Goal: Contribute content: Contribute content

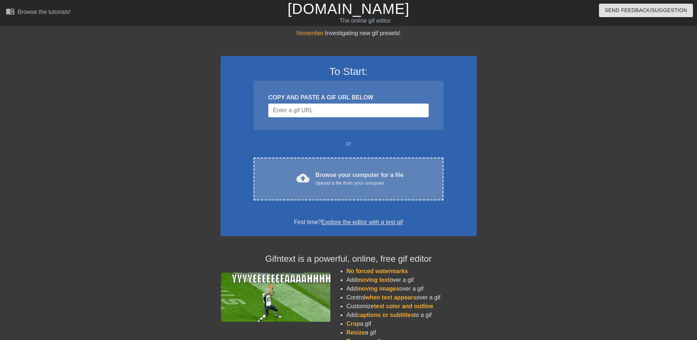
click at [334, 183] on div "Upload a file from your computer" at bounding box center [359, 183] width 88 height 7
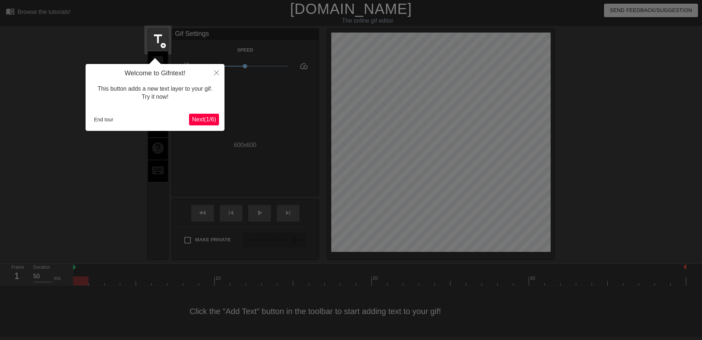
click at [202, 118] on span "Next ( 1 / 6 )" at bounding box center [204, 119] width 24 height 6
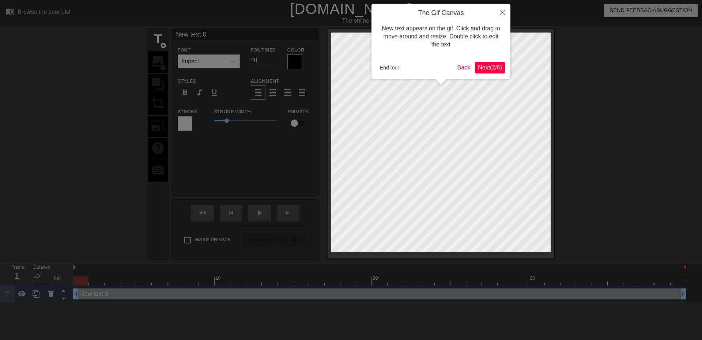
click at [202, 118] on div at bounding box center [351, 170] width 702 height 340
click at [490, 68] on span "Next ( 2 / 6 )" at bounding box center [490, 67] width 24 height 6
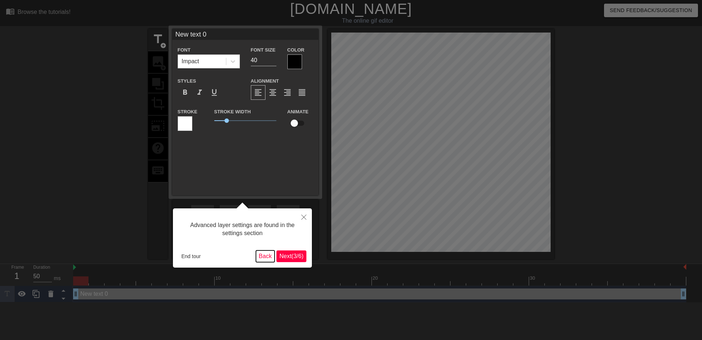
click at [266, 253] on button "Back" at bounding box center [265, 257] width 19 height 12
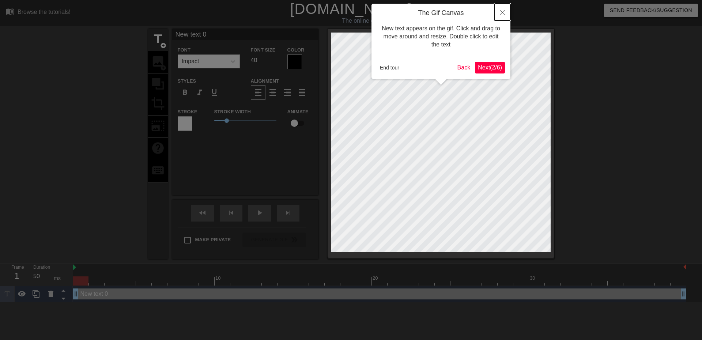
click at [501, 11] on icon "Close" at bounding box center [502, 12] width 5 height 5
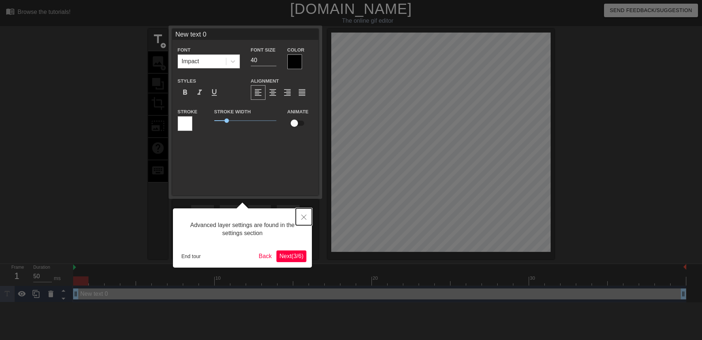
click at [303, 218] on icon "Close" at bounding box center [303, 217] width 5 height 5
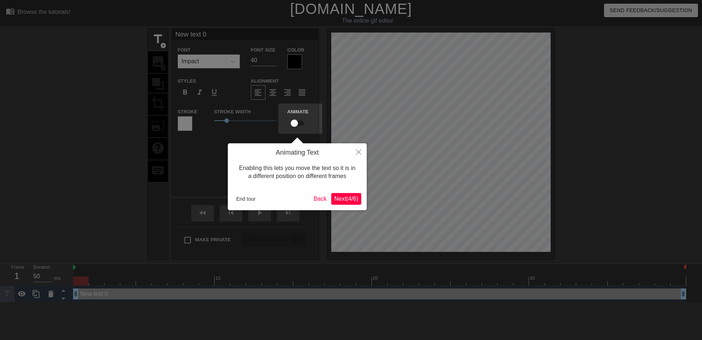
click at [348, 200] on span "Next ( 4 / 6 )" at bounding box center [346, 199] width 24 height 6
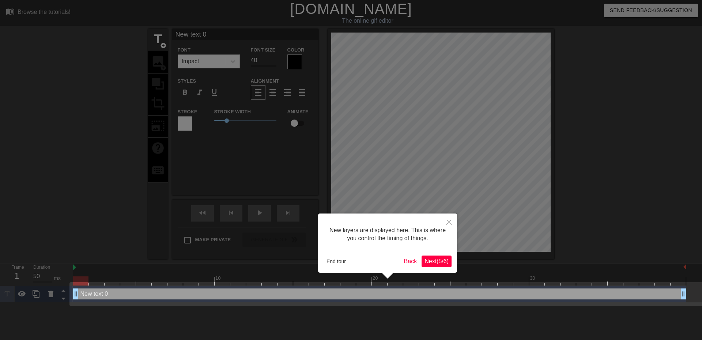
click at [436, 260] on span "Next ( 5 / 6 )" at bounding box center [437, 261] width 24 height 6
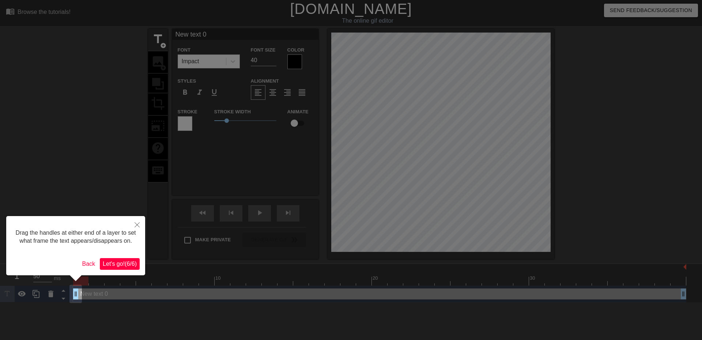
click at [128, 262] on span "Let's go! ( 6 / 6 )" at bounding box center [120, 264] width 34 height 6
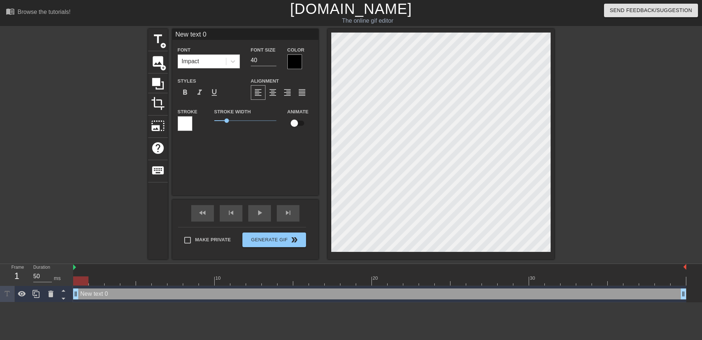
scroll to position [1, 1]
click at [298, 120] on input "checkbox" at bounding box center [295, 123] width 42 height 14
click at [298, 123] on input "checkbox" at bounding box center [302, 123] width 42 height 14
checkbox input "false"
drag, startPoint x: 183, startPoint y: 292, endPoint x: 133, endPoint y: 293, distance: 49.8
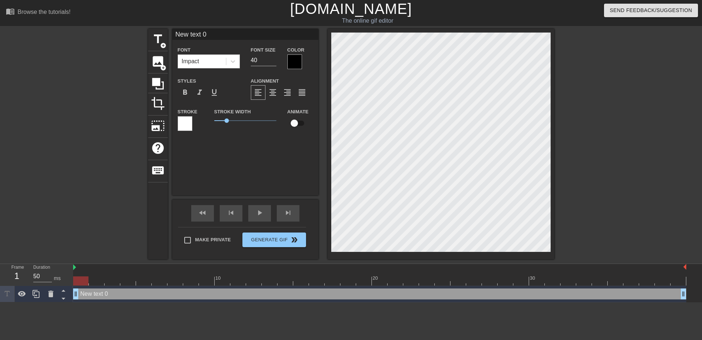
click at [133, 293] on div "New text 0 drag_handle drag_handle" at bounding box center [379, 294] width 613 height 11
click at [54, 296] on icon at bounding box center [50, 294] width 9 height 9
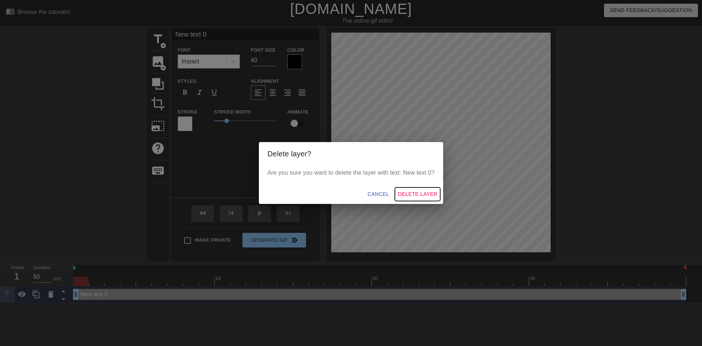
click at [429, 193] on span "Delete Layer" at bounding box center [418, 193] width 40 height 9
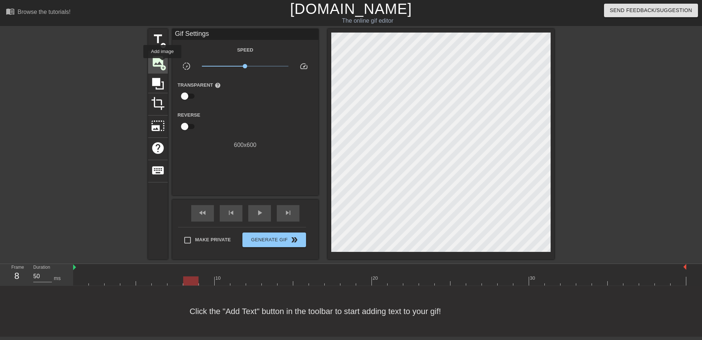
click at [162, 63] on span "image" at bounding box center [158, 61] width 14 height 14
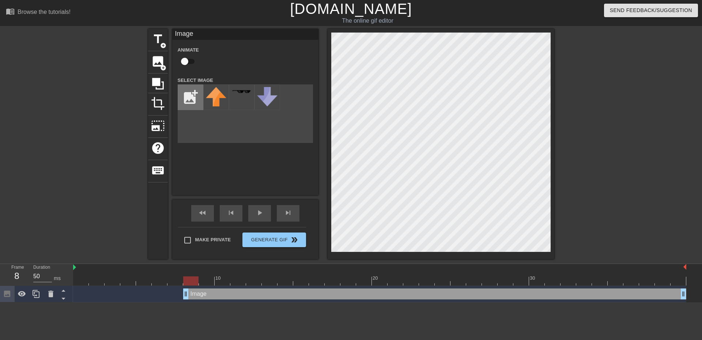
click at [195, 98] on input "file" at bounding box center [190, 97] width 25 height 25
type input "C:\fakepath\3dgifmaker56035.gif"
click at [219, 102] on img at bounding box center [216, 97] width 20 height 20
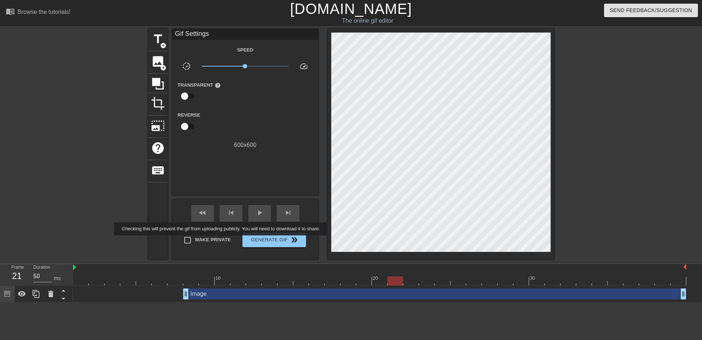
click at [222, 241] on span "Make Private" at bounding box center [213, 239] width 36 height 7
click at [195, 241] on input "Make Private" at bounding box center [187, 240] width 15 height 15
click at [222, 241] on span "Make Private" at bounding box center [213, 239] width 36 height 7
click at [195, 241] on input "Make Private" at bounding box center [187, 240] width 15 height 15
checkbox input "false"
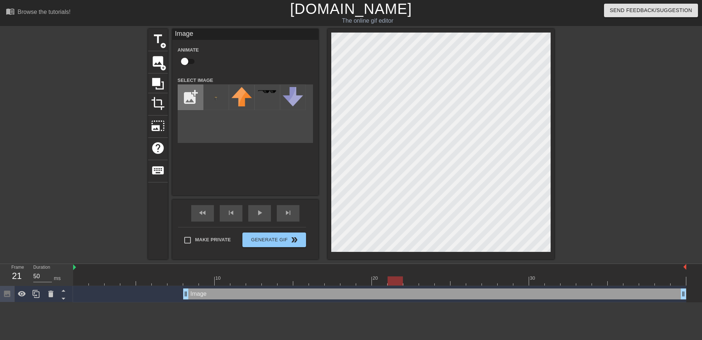
drag, startPoint x: 325, startPoint y: 142, endPoint x: 192, endPoint y: 96, distance: 140.9
click at [192, 96] on input "file" at bounding box center [190, 97] width 25 height 25
click at [48, 296] on icon at bounding box center [50, 294] width 9 height 9
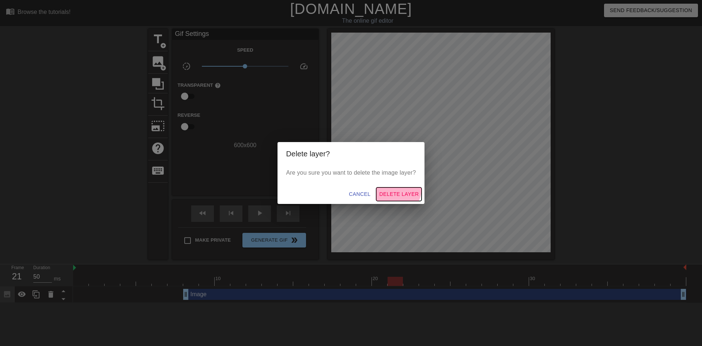
click at [397, 189] on button "Delete Layer" at bounding box center [398, 194] width 45 height 14
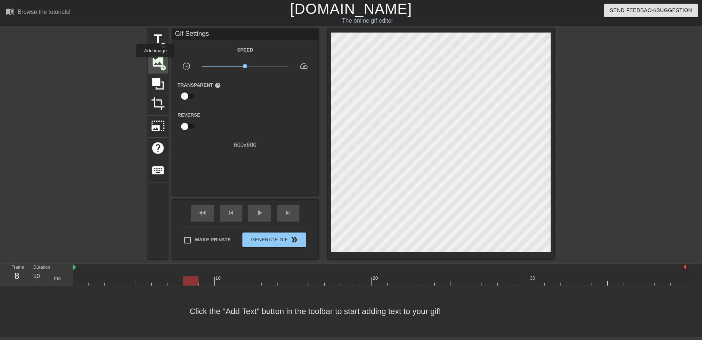
click at [155, 62] on span "image" at bounding box center [158, 61] width 14 height 14
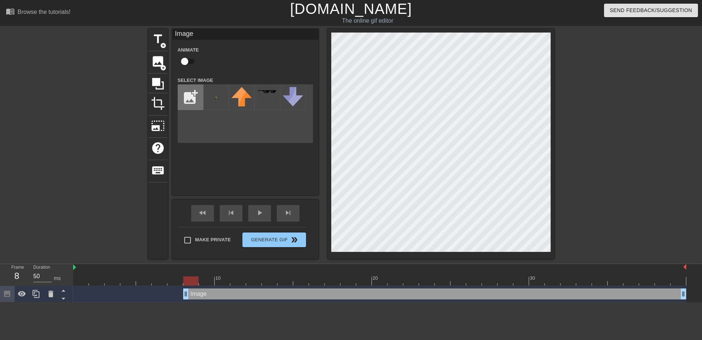
click at [192, 101] on input "file" at bounding box center [190, 97] width 25 height 25
type input "C:\fakepath\BK_Color.png"
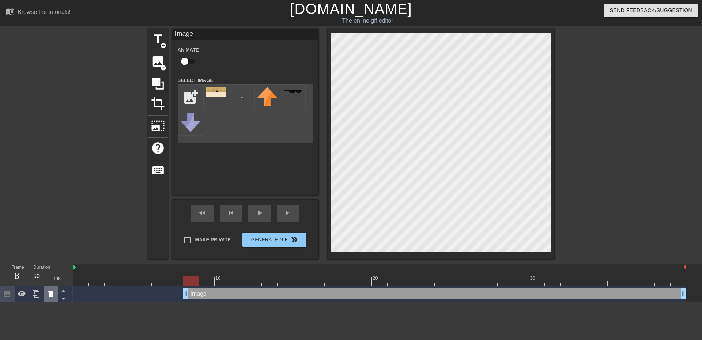
click at [50, 296] on icon at bounding box center [50, 294] width 5 height 7
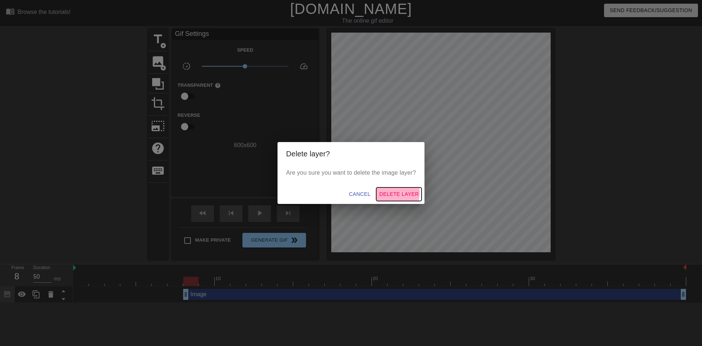
click at [385, 191] on span "Delete Layer" at bounding box center [399, 193] width 40 height 9
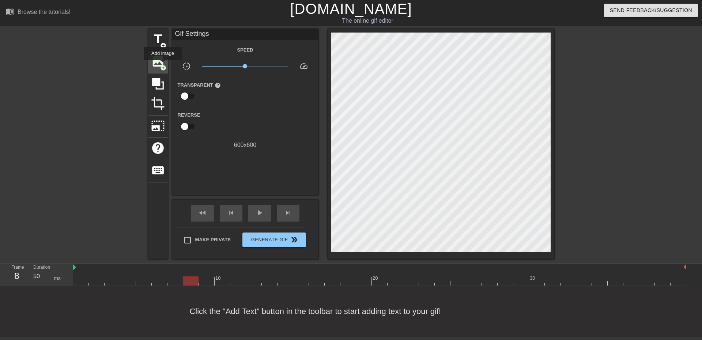
click at [160, 59] on span "image" at bounding box center [158, 61] width 14 height 14
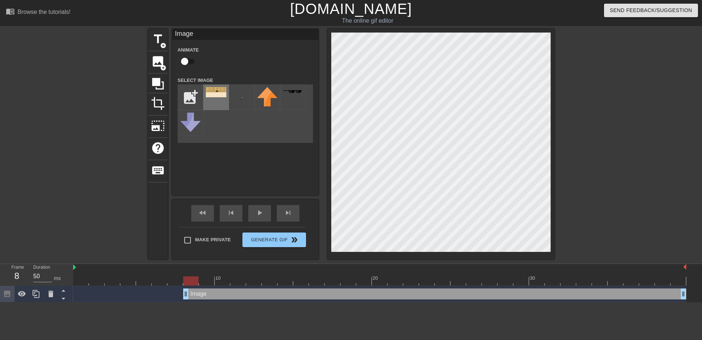
click at [214, 101] on div at bounding box center [216, 97] width 26 height 26
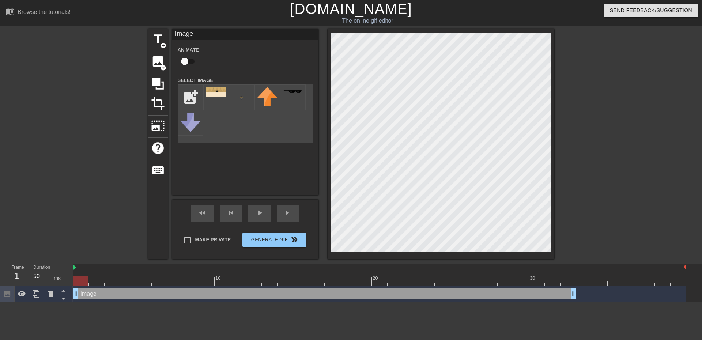
drag, startPoint x: 200, startPoint y: 293, endPoint x: 73, endPoint y: 288, distance: 127.0
click at [86, 284] on div "10 20 30 Image drag_handle drag_handle" at bounding box center [387, 283] width 629 height 38
click at [66, 292] on icon at bounding box center [63, 290] width 9 height 9
click at [61, 298] on icon at bounding box center [63, 298] width 9 height 9
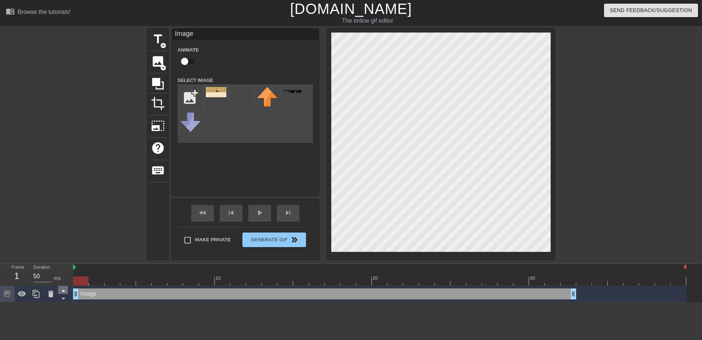
click at [60, 290] on icon at bounding box center [63, 290] width 9 height 9
click at [35, 295] on icon at bounding box center [36, 294] width 9 height 9
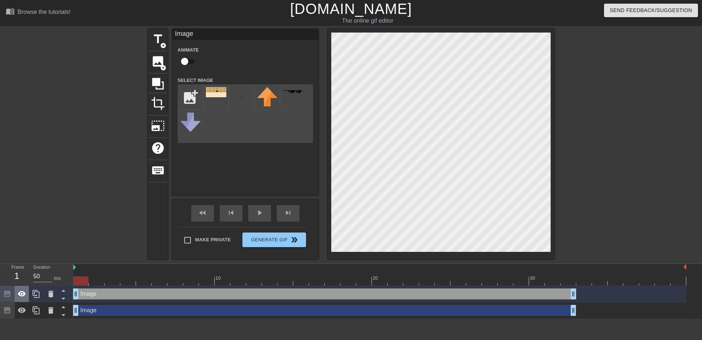
click at [22, 298] on icon at bounding box center [22, 294] width 9 height 9
click at [24, 308] on icon at bounding box center [22, 310] width 9 height 9
click at [5, 300] on div at bounding box center [7, 294] width 15 height 16
